Goal: Navigation & Orientation: Find specific page/section

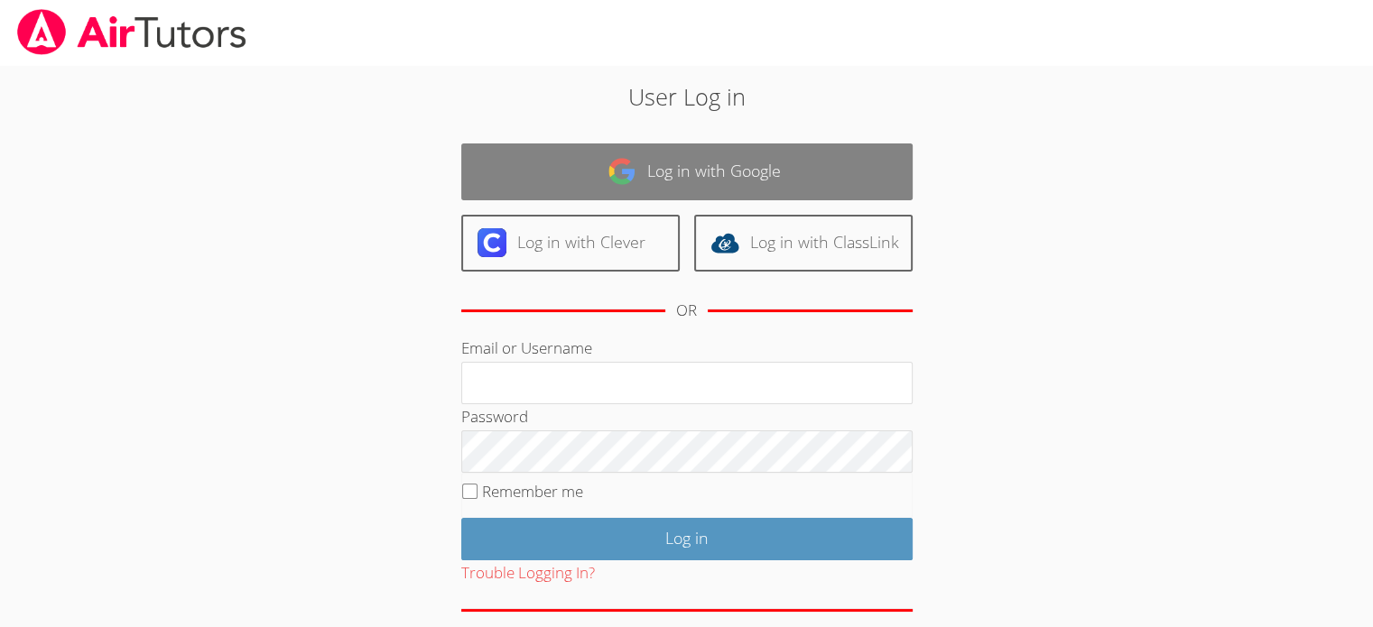
click at [691, 179] on link "Log in with Google" at bounding box center [686, 172] width 451 height 57
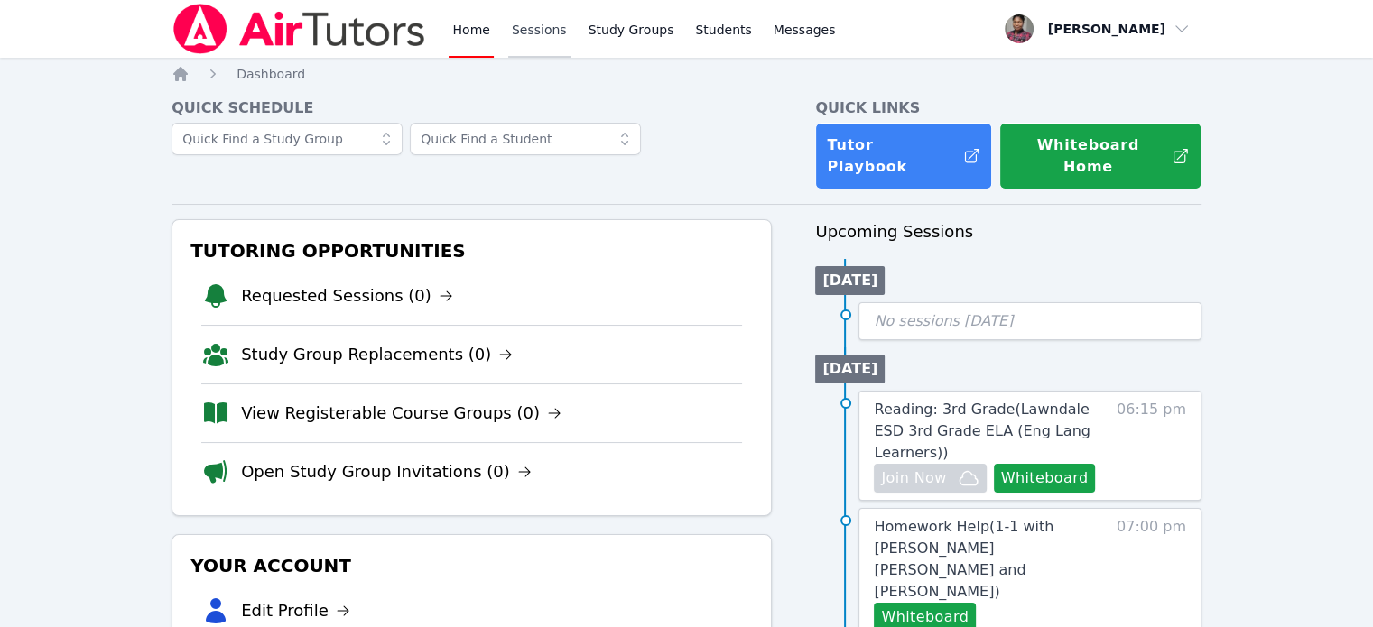
click at [545, 31] on link "Sessions" at bounding box center [539, 29] width 62 height 58
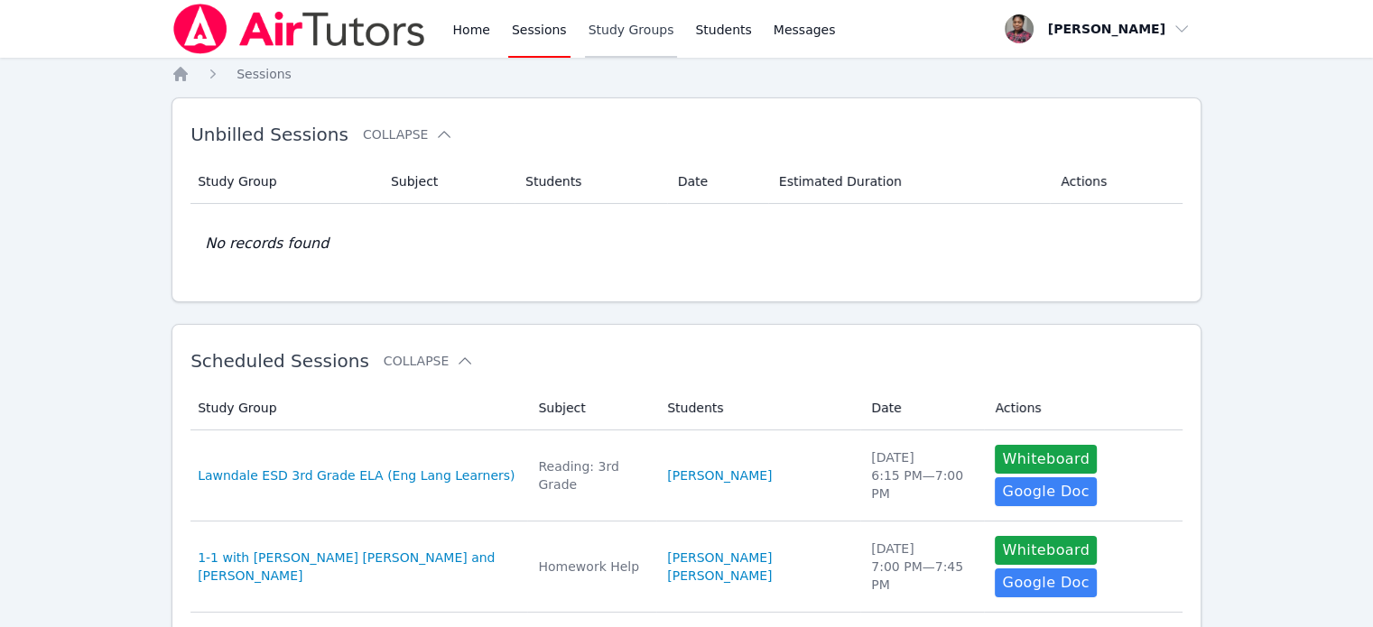
click at [603, 24] on link "Study Groups" at bounding box center [631, 29] width 93 height 58
